Goal: Information Seeking & Learning: Learn about a topic

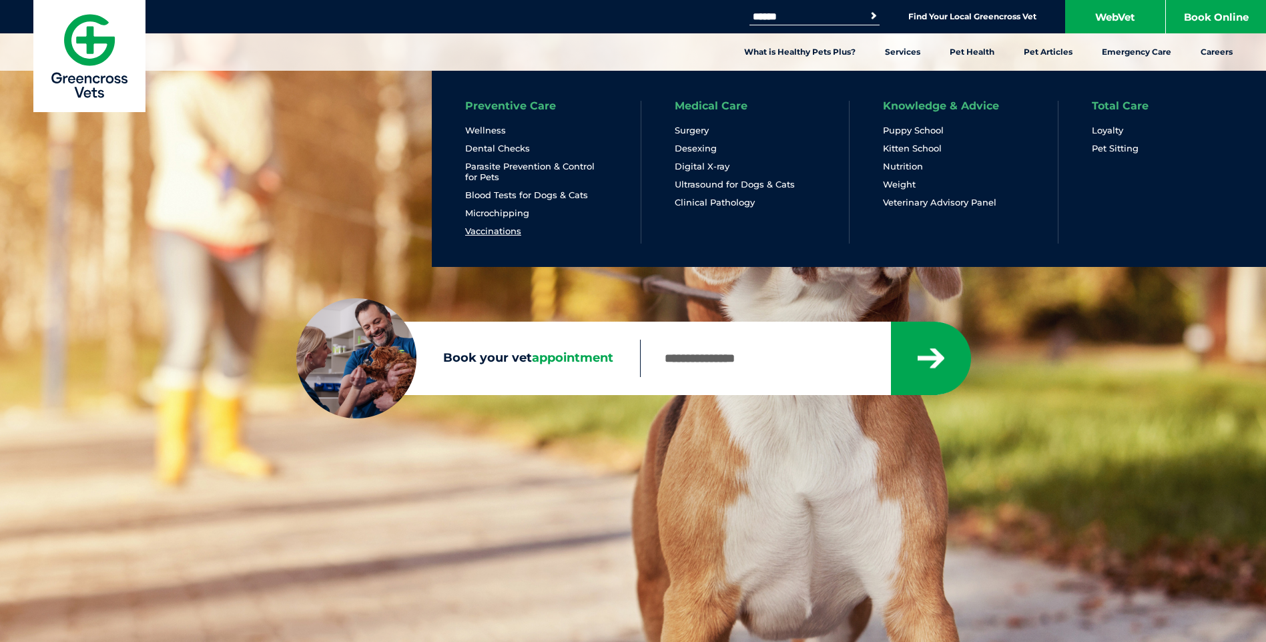
click at [491, 230] on link "Vaccinations" at bounding box center [493, 231] width 56 height 11
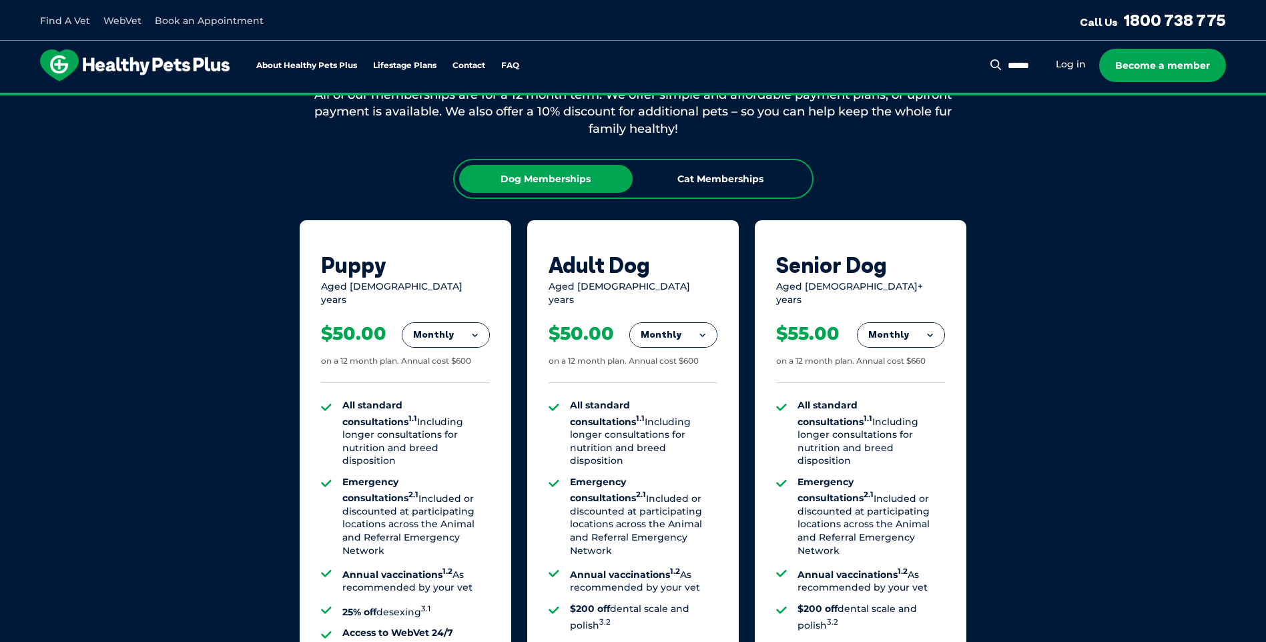
scroll to position [801, 0]
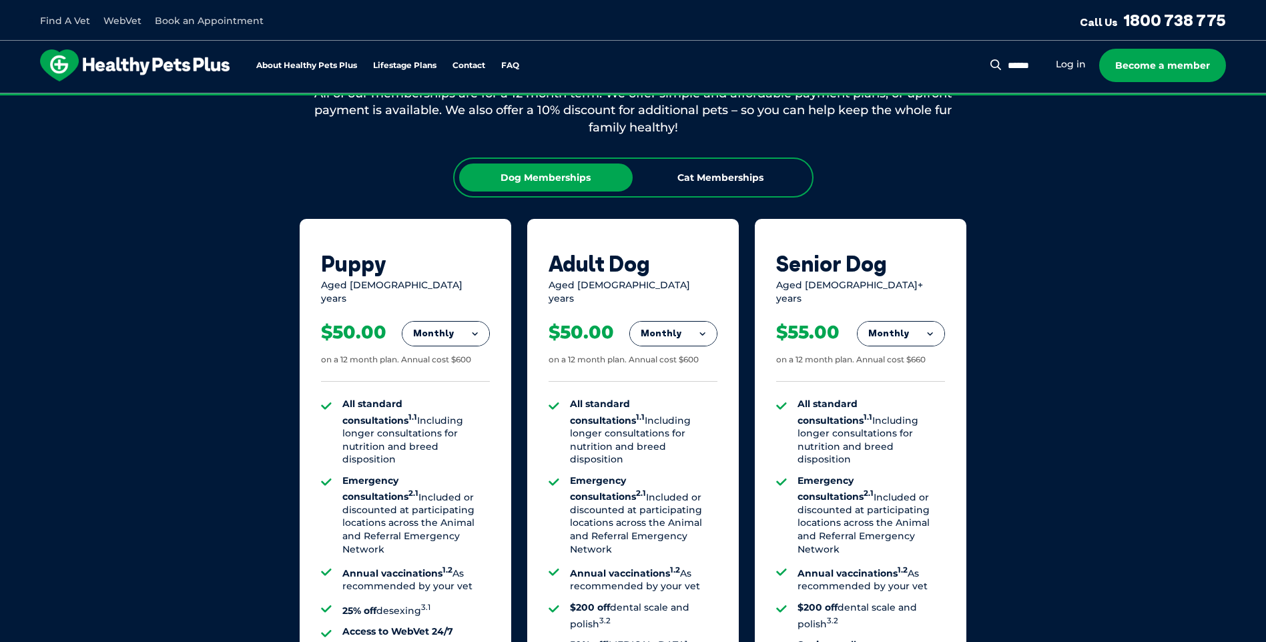
click at [684, 322] on button "Monthly" at bounding box center [673, 334] width 87 height 24
click at [671, 413] on li "Yearly" at bounding box center [673, 425] width 87 height 31
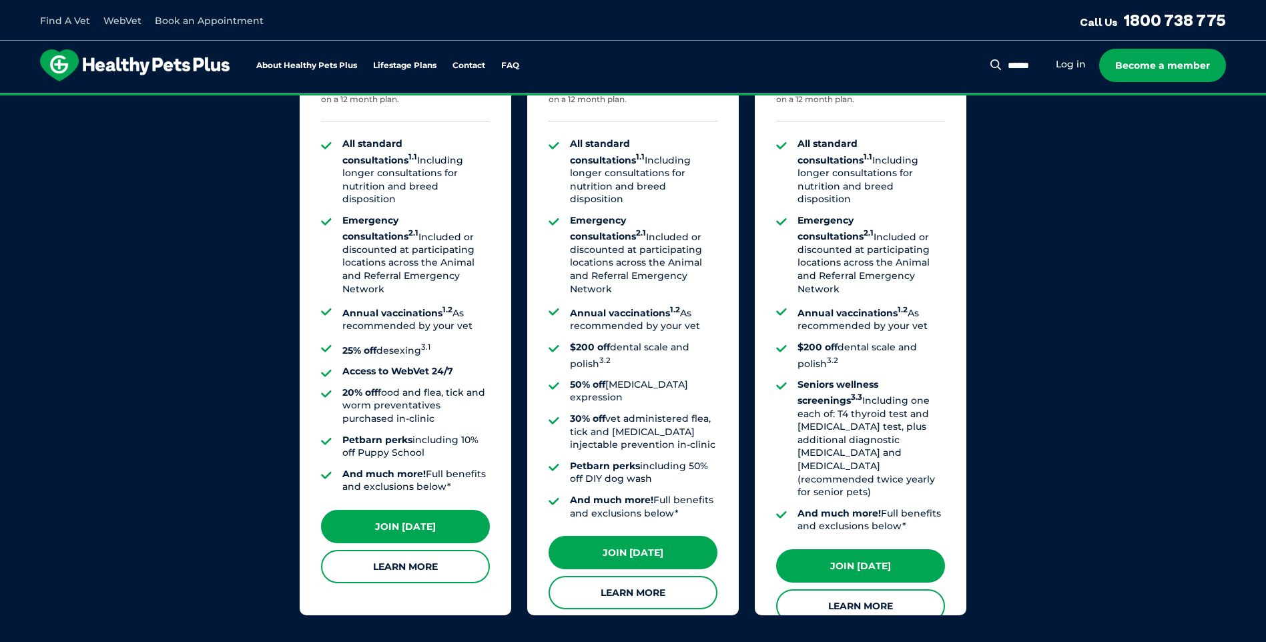
scroll to position [1068, 0]
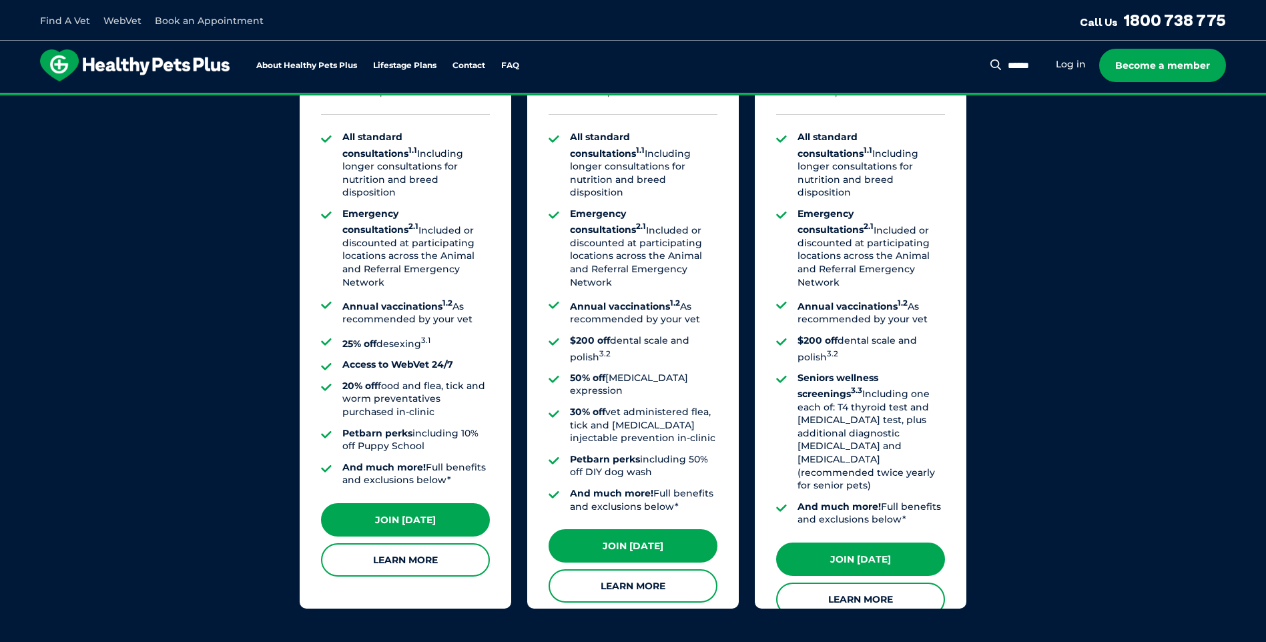
click at [621, 334] on li "$200 off dental scale and polish 3.2" at bounding box center [644, 348] width 148 height 29
click at [680, 406] on li "30% off vet administered flea, tick and [MEDICAL_DATA] injectable prevention in…" at bounding box center [644, 425] width 148 height 39
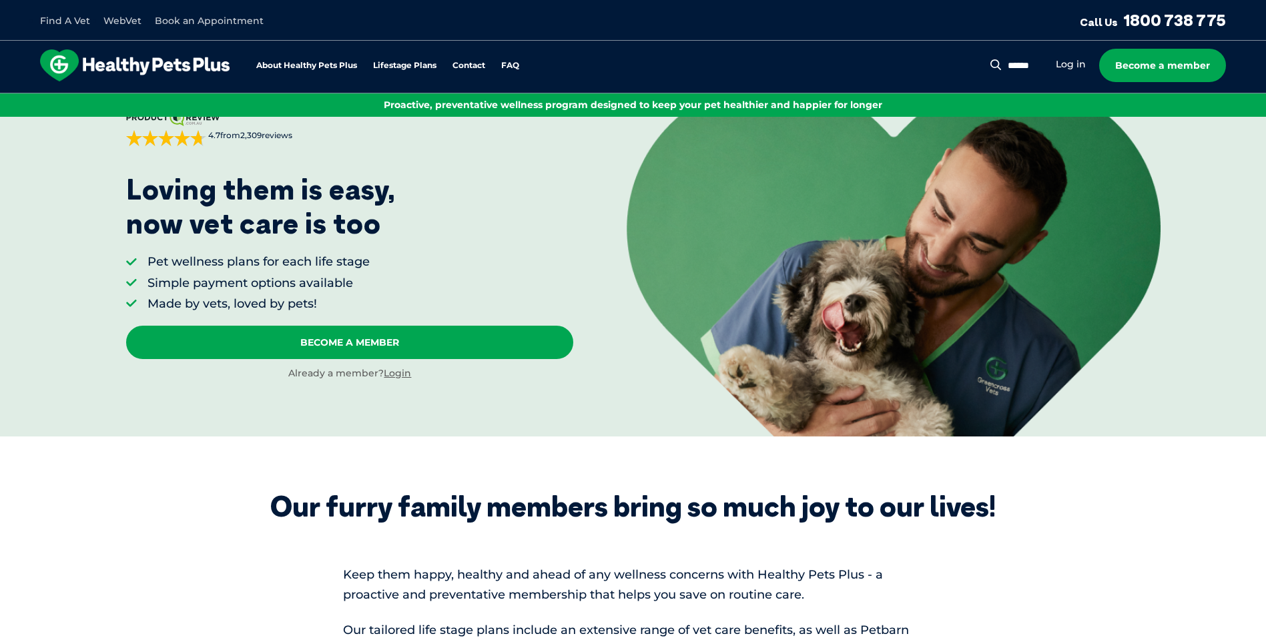
scroll to position [0, 0]
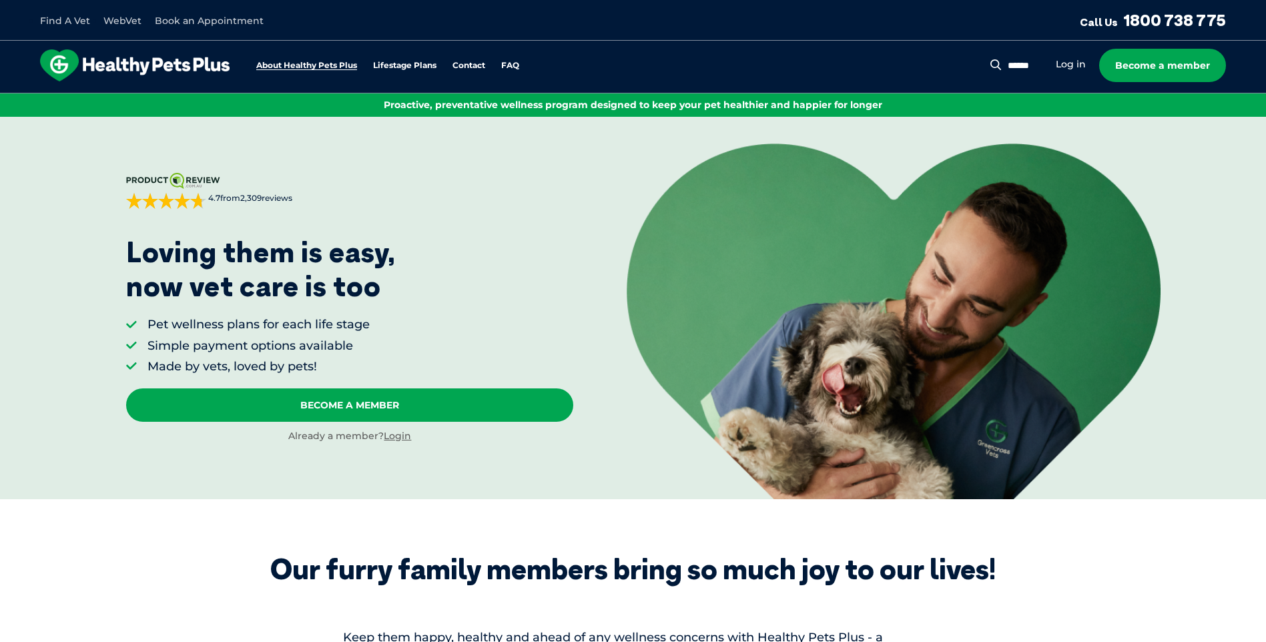
click at [315, 61] on link "About Healthy Pets Plus" at bounding box center [306, 65] width 101 height 9
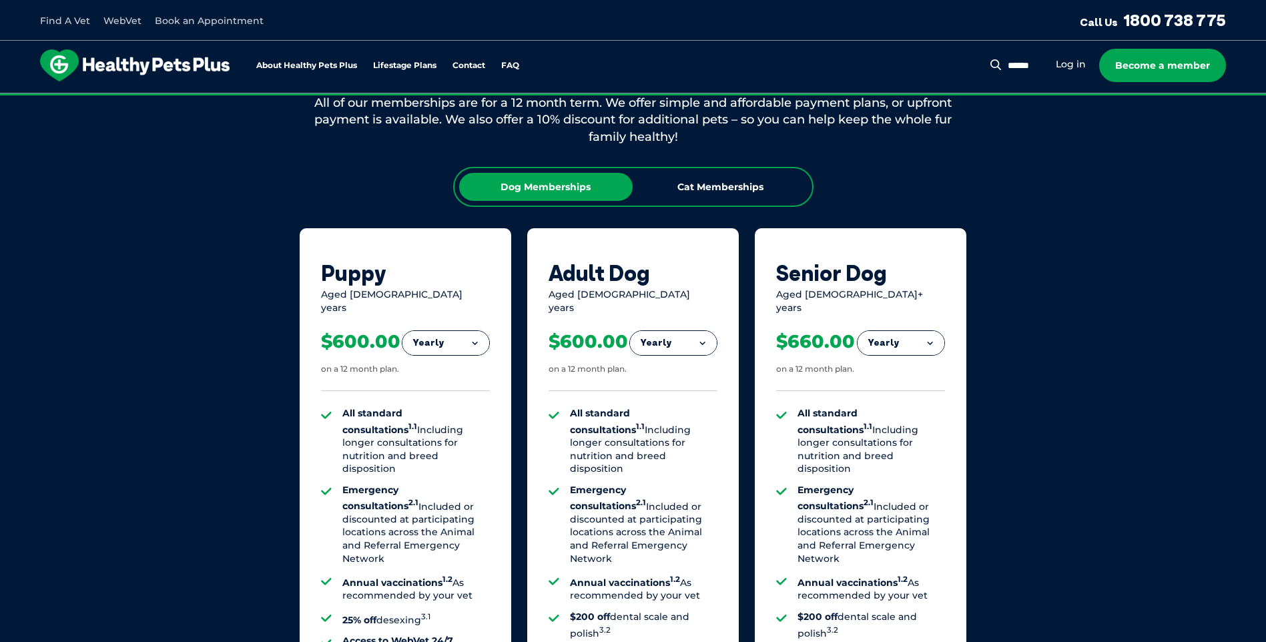
scroll to position [810, 0]
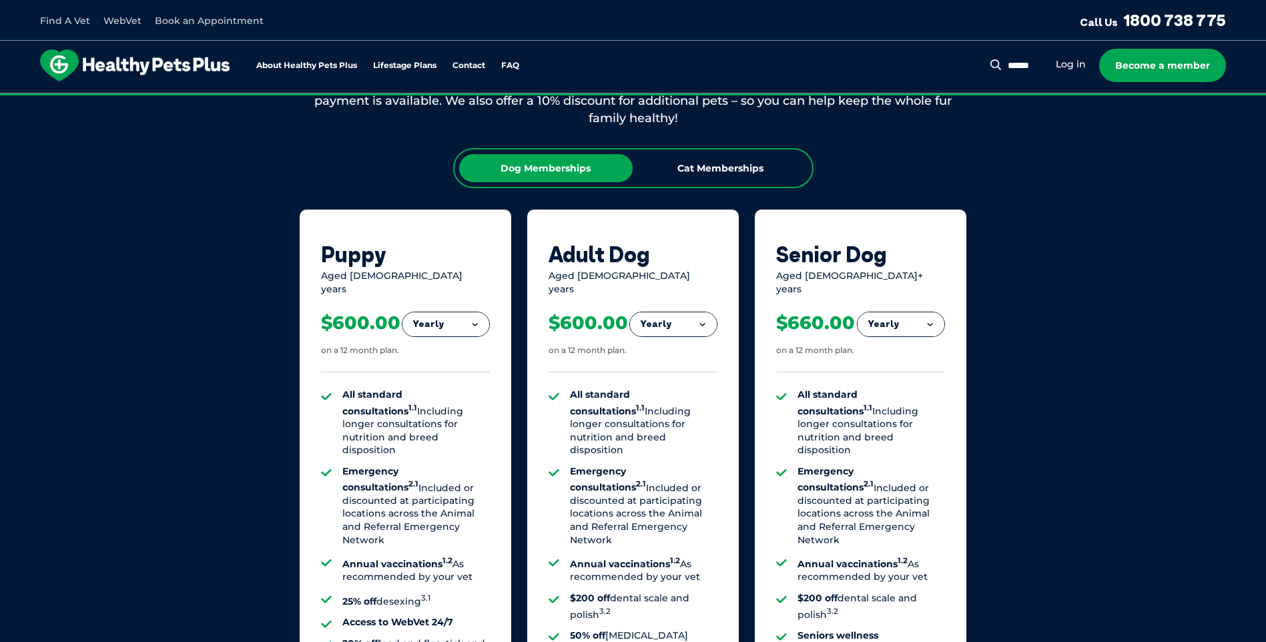
click at [693, 312] on button "Yearly" at bounding box center [673, 324] width 87 height 24
click at [682, 344] on li "Fortnightly" at bounding box center [673, 352] width 87 height 32
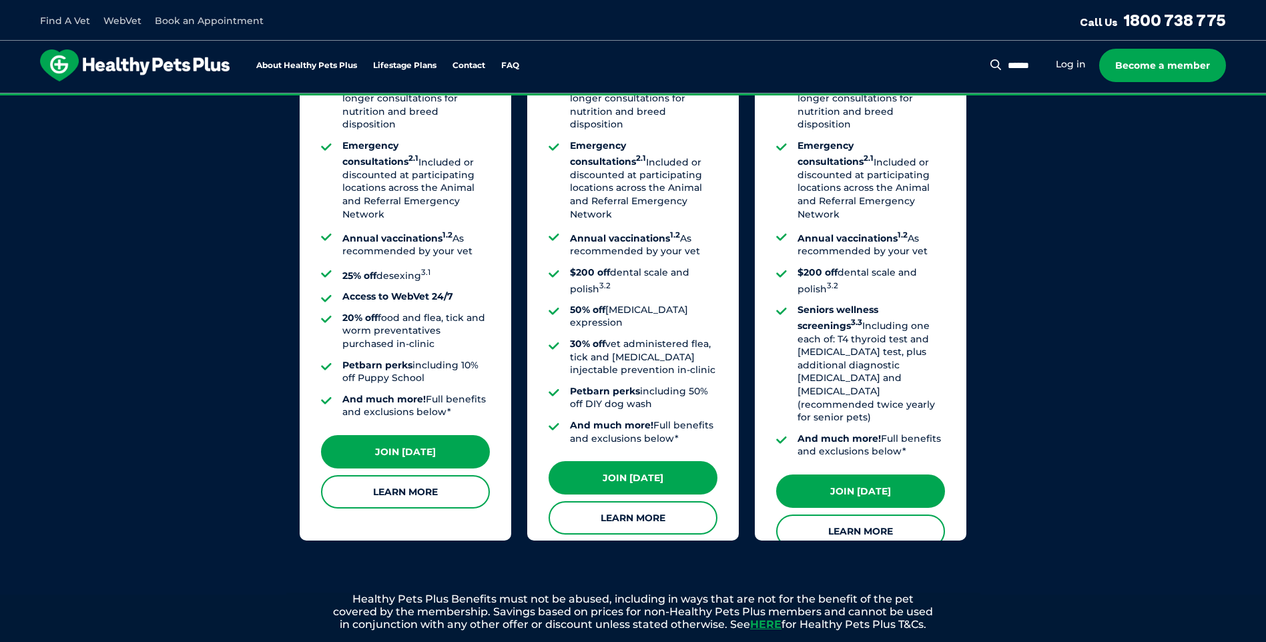
scroll to position [1144, 0]
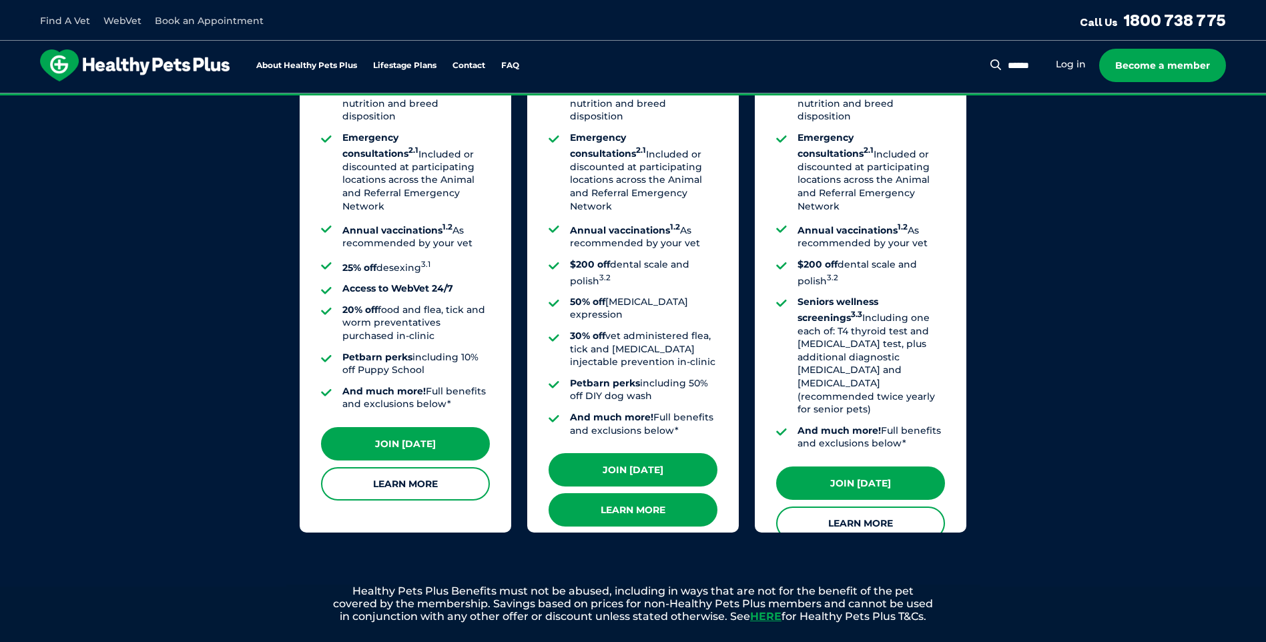
click at [641, 493] on link "Learn More" at bounding box center [633, 509] width 169 height 33
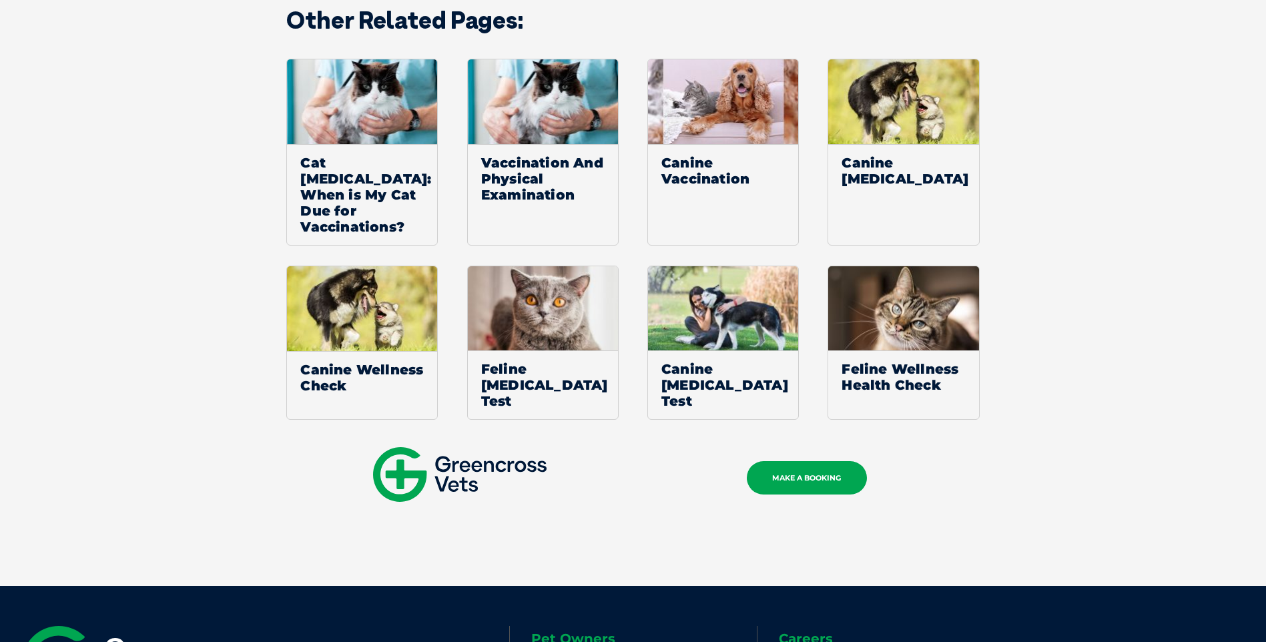
scroll to position [2069, 0]
